Goal: Information Seeking & Learning: Learn about a topic

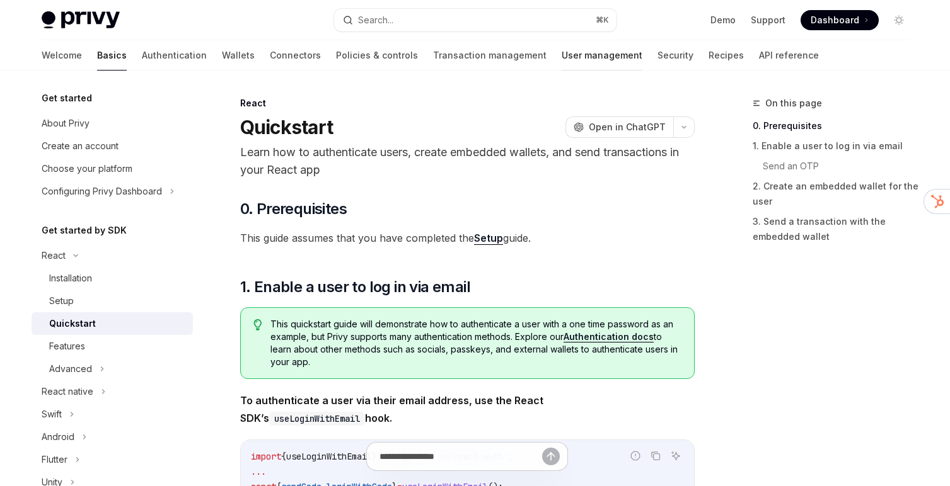
click at [561, 57] on link "User management" at bounding box center [601, 55] width 81 height 30
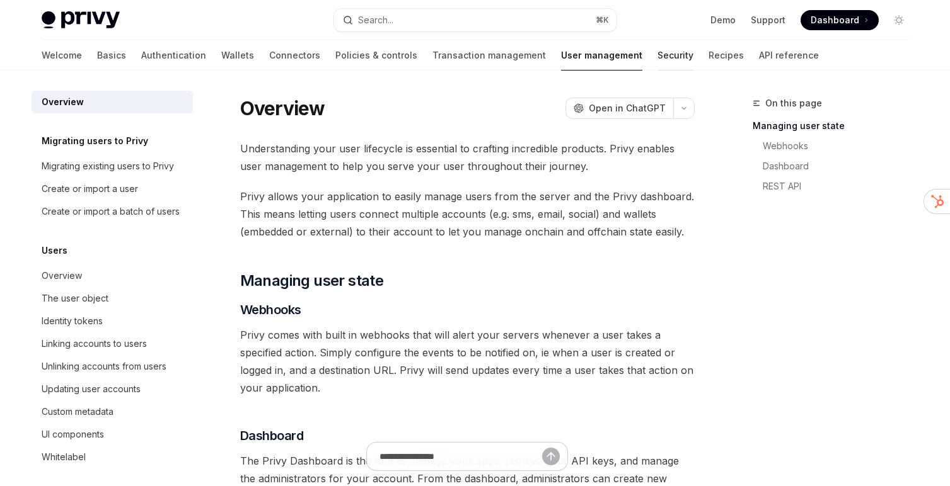
click at [657, 57] on link "Security" at bounding box center [675, 55] width 36 height 30
type textarea "*"
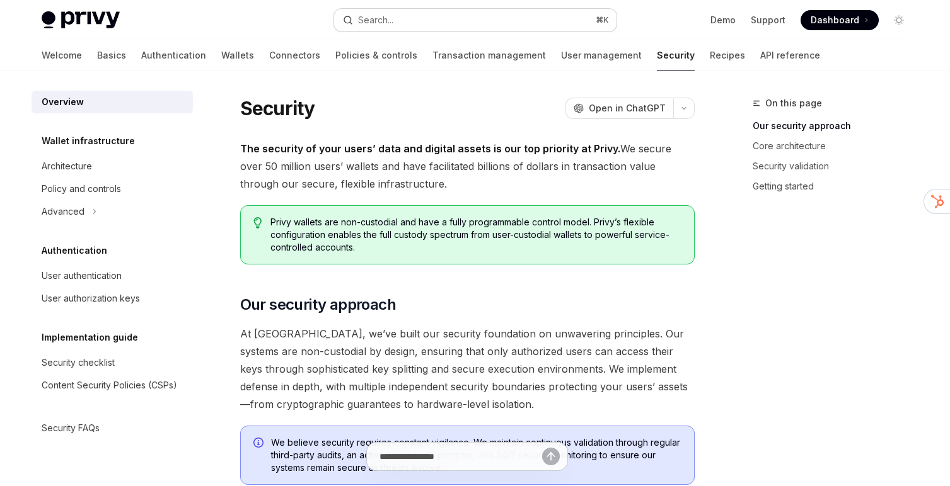
click at [376, 20] on div "Search..." at bounding box center [375, 20] width 35 height 15
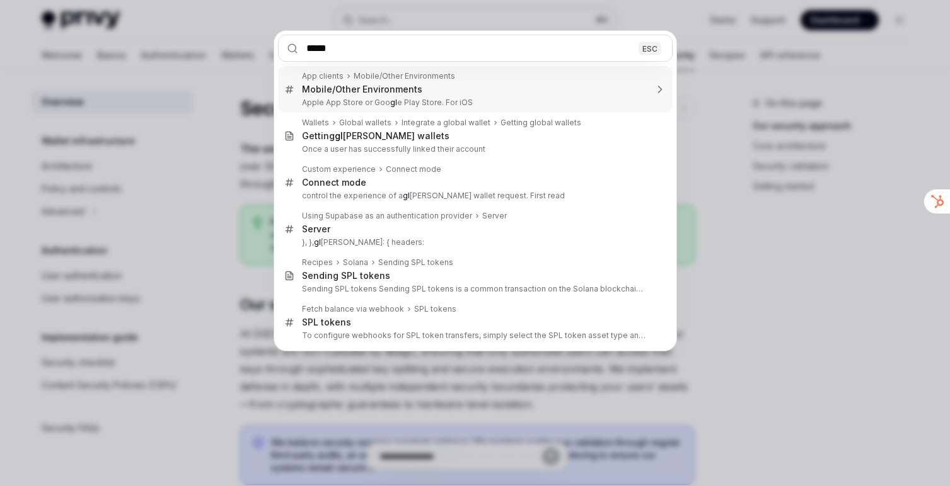
type input "******"
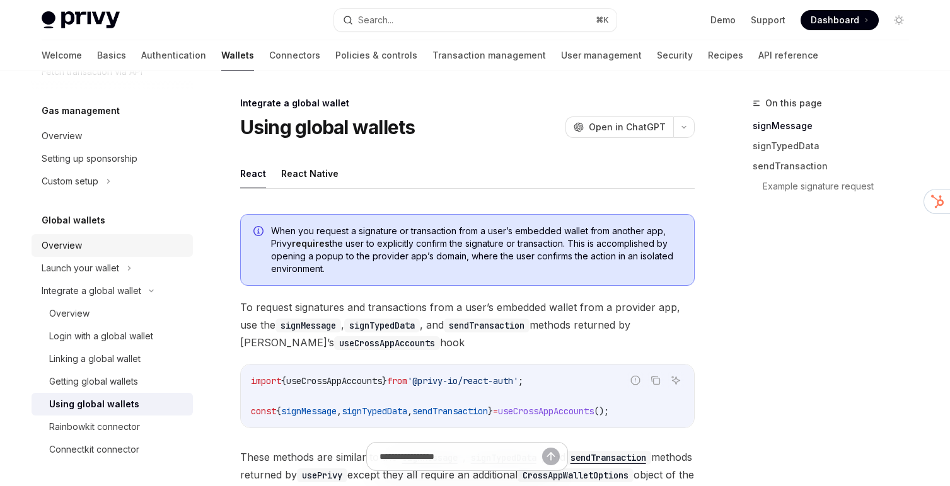
click at [114, 248] on div "Overview" at bounding box center [114, 245] width 144 height 15
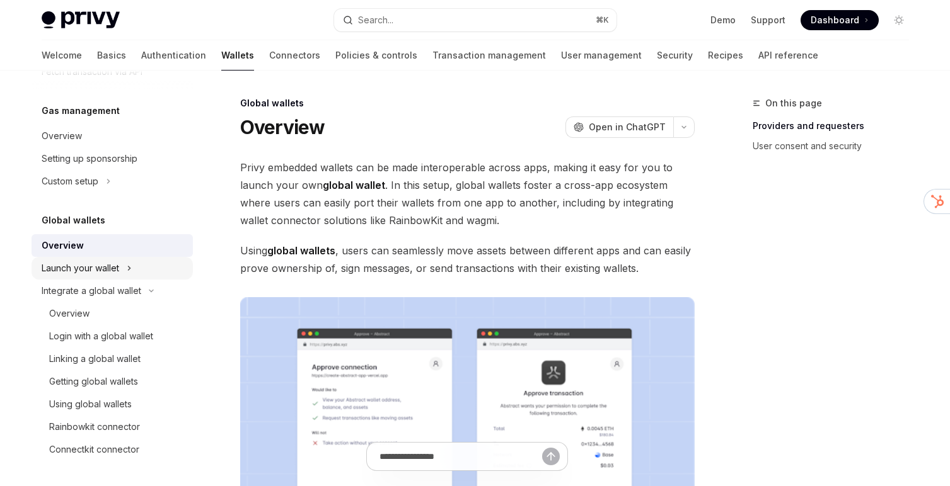
click at [112, 265] on div "Launch your wallet" at bounding box center [81, 268] width 78 height 15
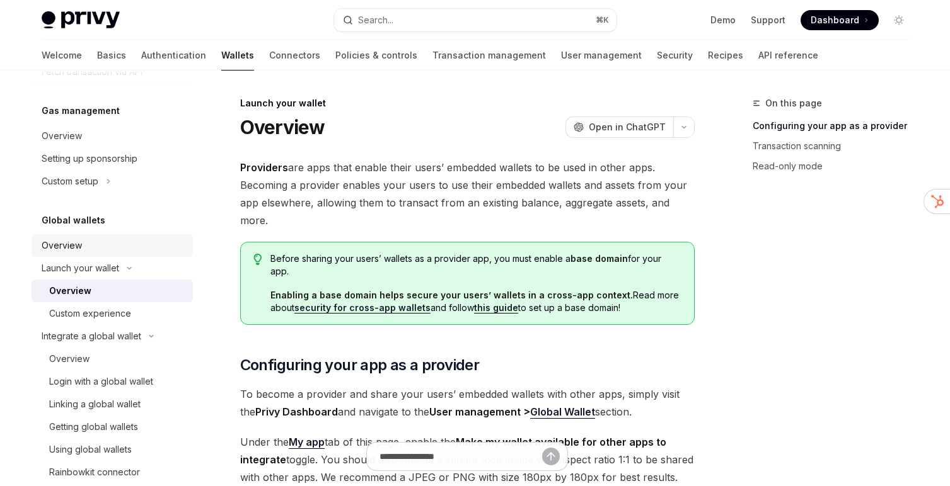
click at [114, 245] on div "Overview" at bounding box center [114, 245] width 144 height 15
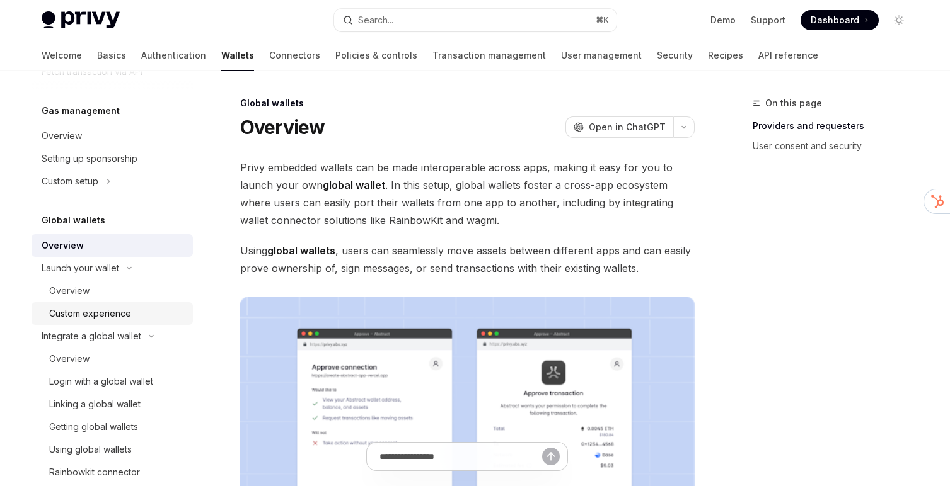
click at [97, 309] on div "Custom experience" at bounding box center [90, 313] width 82 height 15
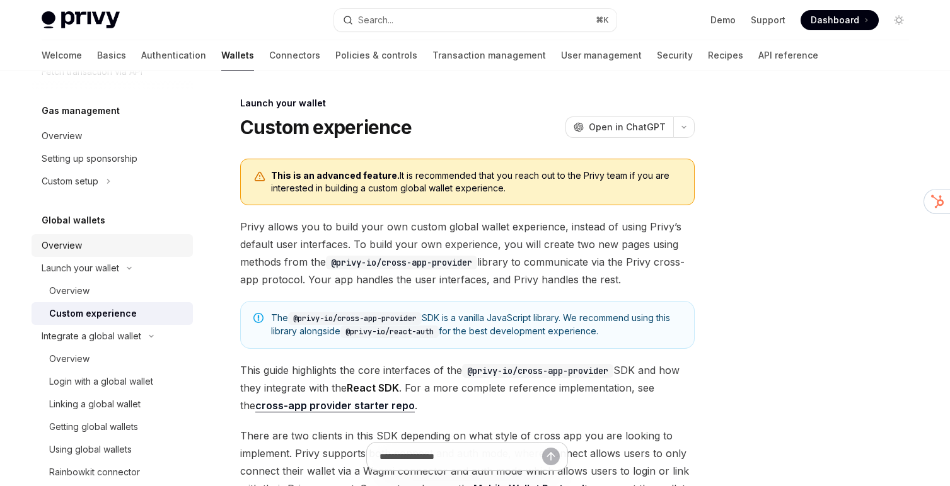
click at [133, 246] on div "Overview" at bounding box center [114, 245] width 144 height 15
type textarea "*"
